Goal: Task Accomplishment & Management: Manage account settings

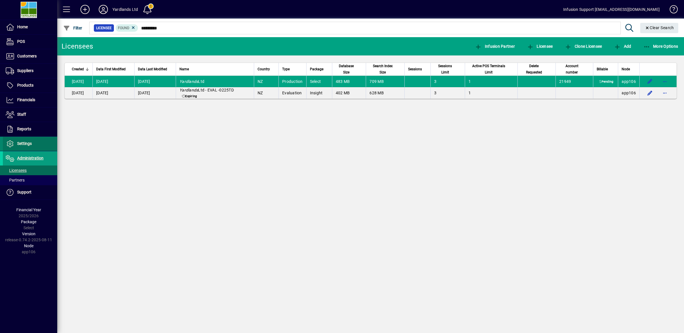
click at [22, 141] on span at bounding box center [30, 144] width 54 height 14
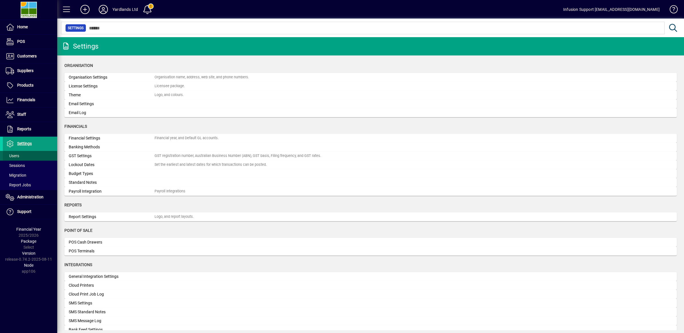
click at [22, 153] on span at bounding box center [30, 156] width 54 height 14
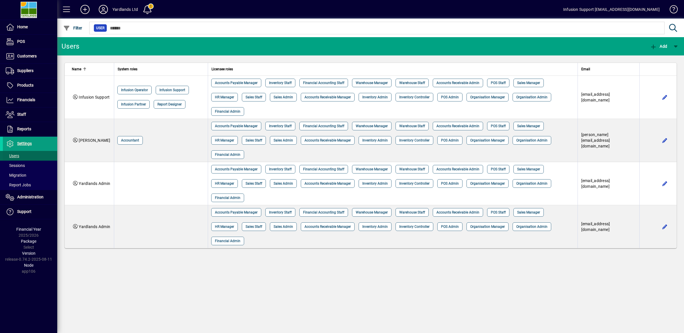
click at [16, 155] on span "Users" at bounding box center [12, 156] width 13 height 5
click at [16, 166] on span "Sessions" at bounding box center [15, 165] width 19 height 5
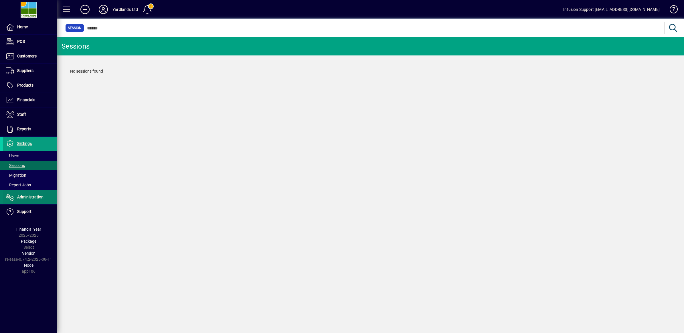
click at [23, 195] on span "Administration" at bounding box center [30, 197] width 26 height 5
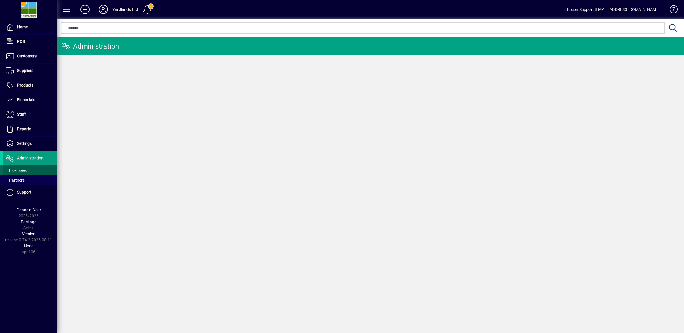
click at [22, 172] on span "Licensees" at bounding box center [16, 170] width 21 height 5
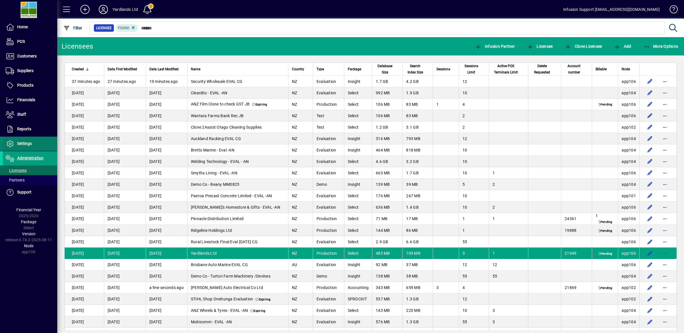
click at [19, 142] on span "Settings" at bounding box center [24, 143] width 15 height 5
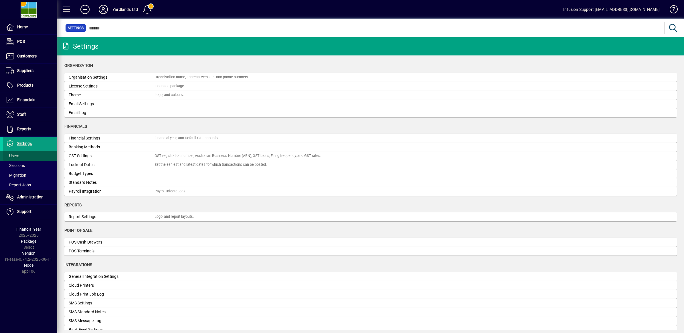
click at [17, 155] on span "Users" at bounding box center [12, 156] width 13 height 5
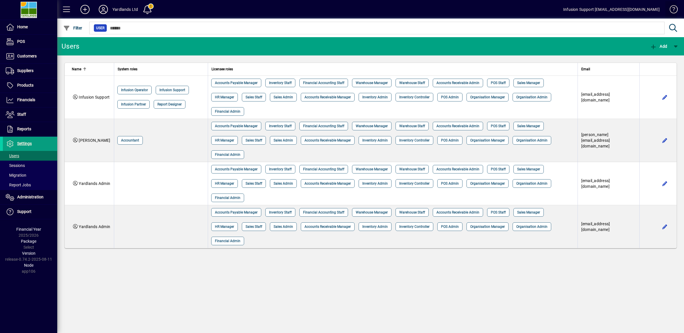
click at [672, 8] on span at bounding box center [671, 11] width 14 height 14
click at [150, 9] on span at bounding box center [148, 10] width 14 height 14
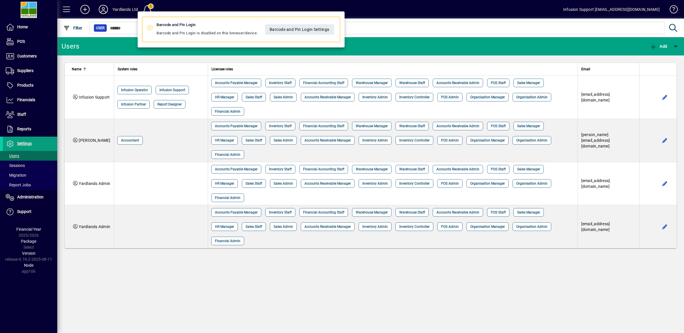
click at [101, 11] on div at bounding box center [342, 166] width 684 height 333
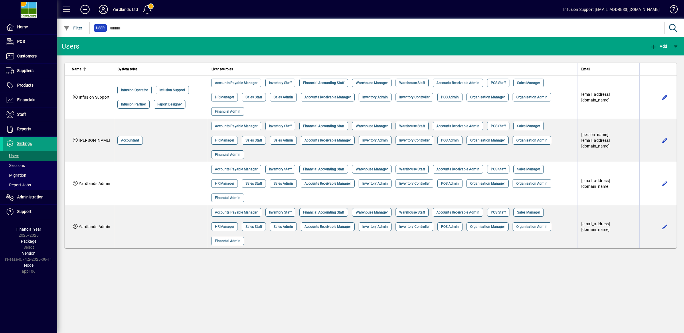
click at [101, 10] on icon at bounding box center [103, 9] width 11 height 9
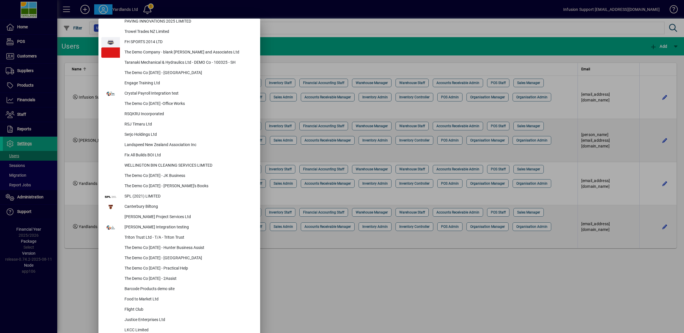
scroll to position [2352, 0]
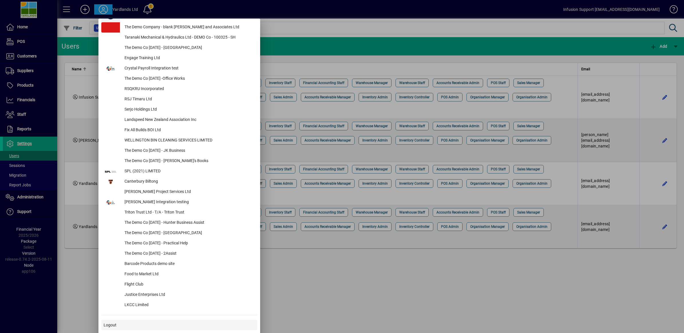
click at [110, 325] on span "Logout" at bounding box center [110, 326] width 13 height 6
